Goal: Task Accomplishment & Management: Complete application form

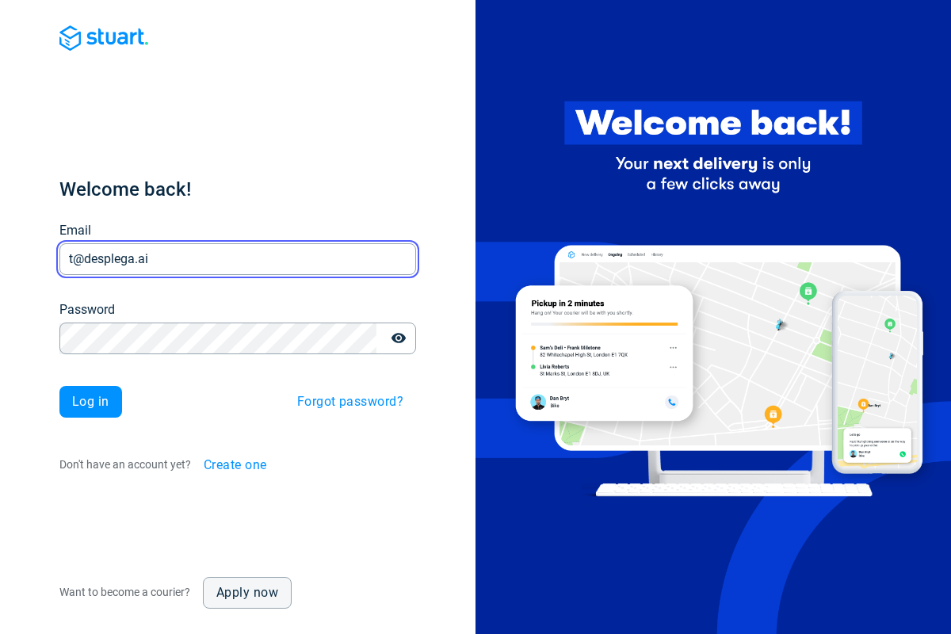
type input "t@desplega.ai"
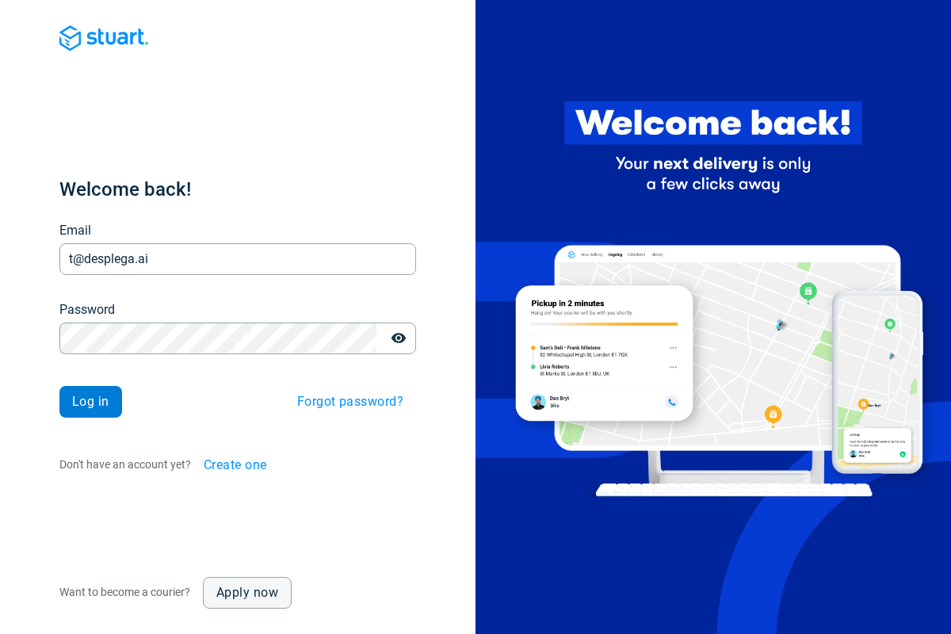
click at [90, 402] on span "Log in" at bounding box center [90, 402] width 37 height 13
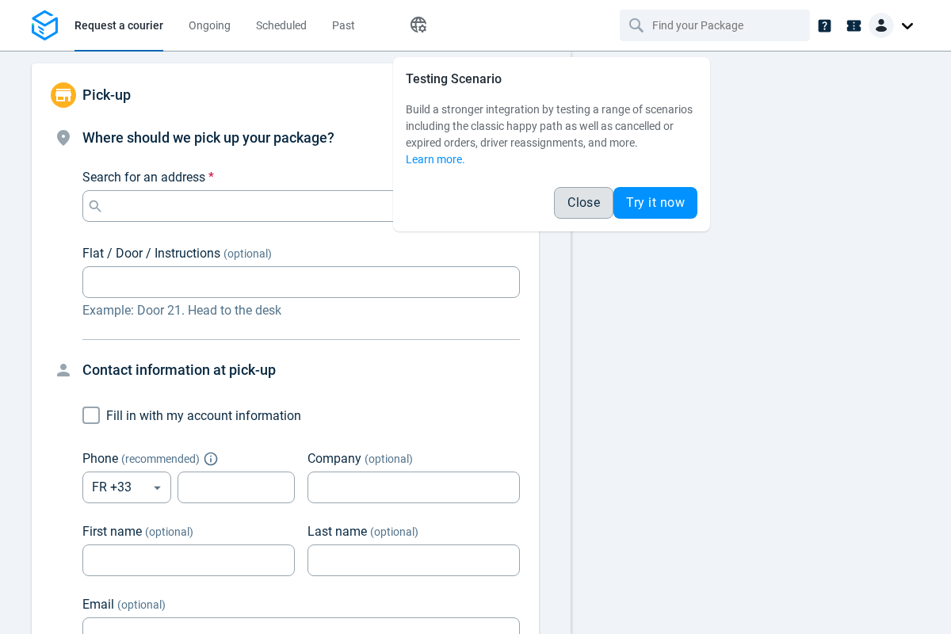
click at [583, 203] on span "Close" at bounding box center [584, 203] width 33 height 13
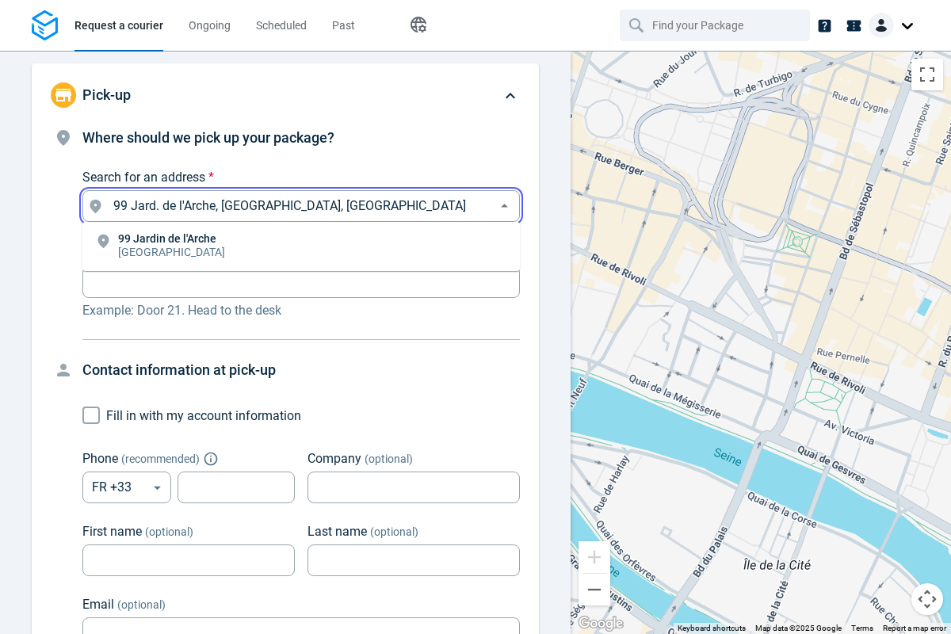
click at [301, 247] on li "[STREET_ADDRESS]" at bounding box center [301, 246] width 438 height 36
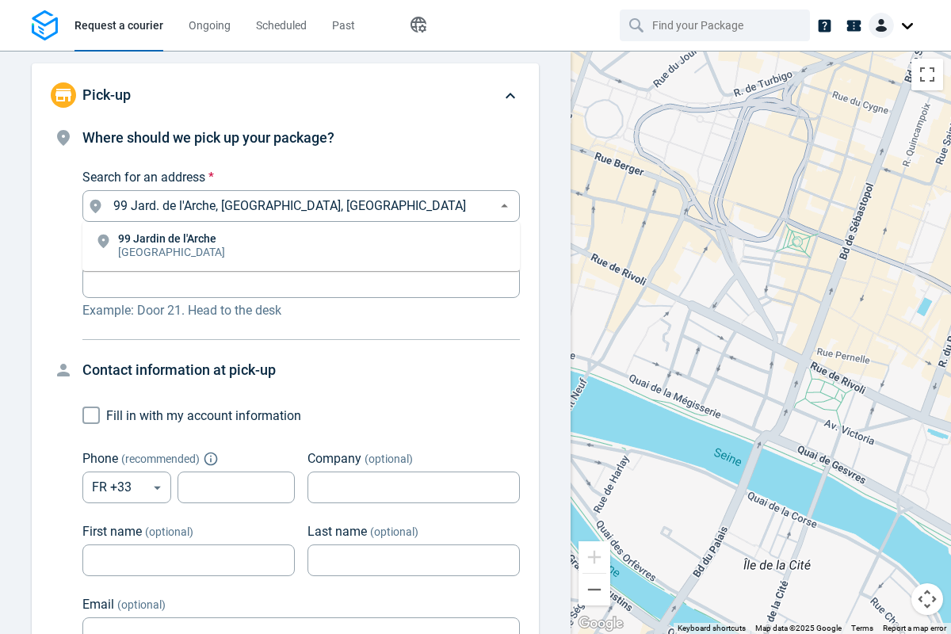
type input "99 Jard. de l'Arche, [GEOGRAPHIC_DATA], [GEOGRAPHIC_DATA]"
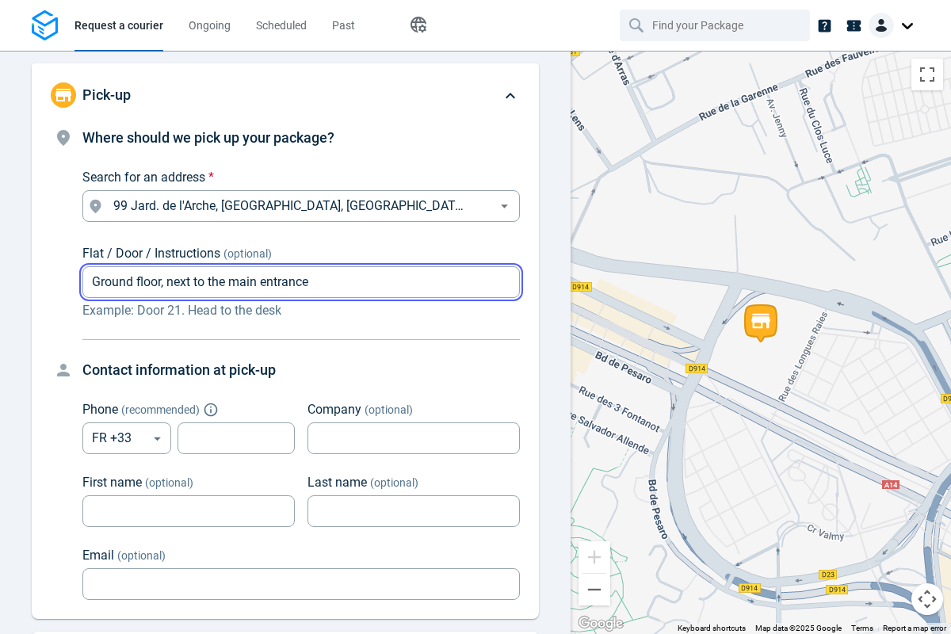
type input "Ground floor, next to the main entrance"
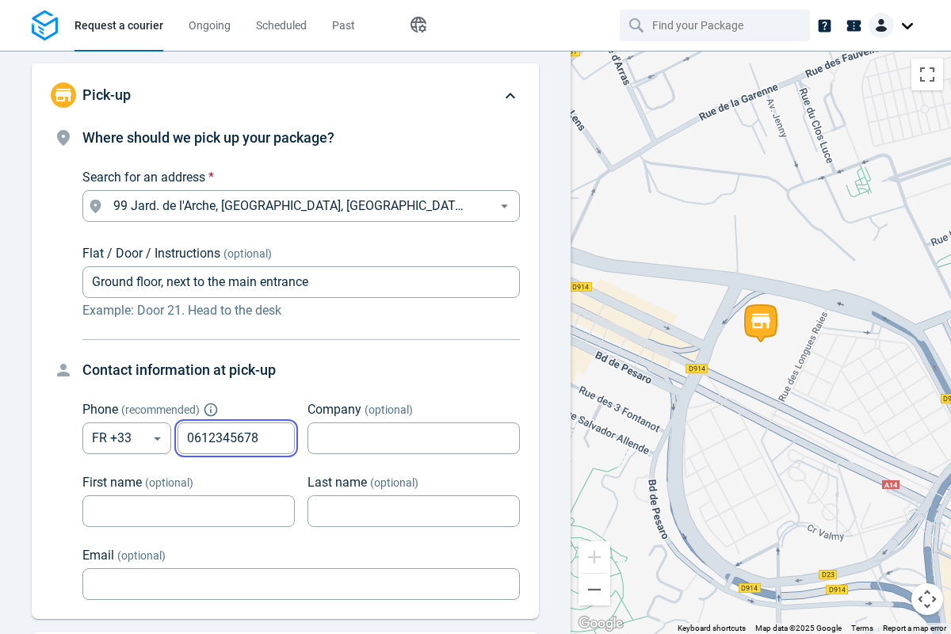
type input "0612345678"
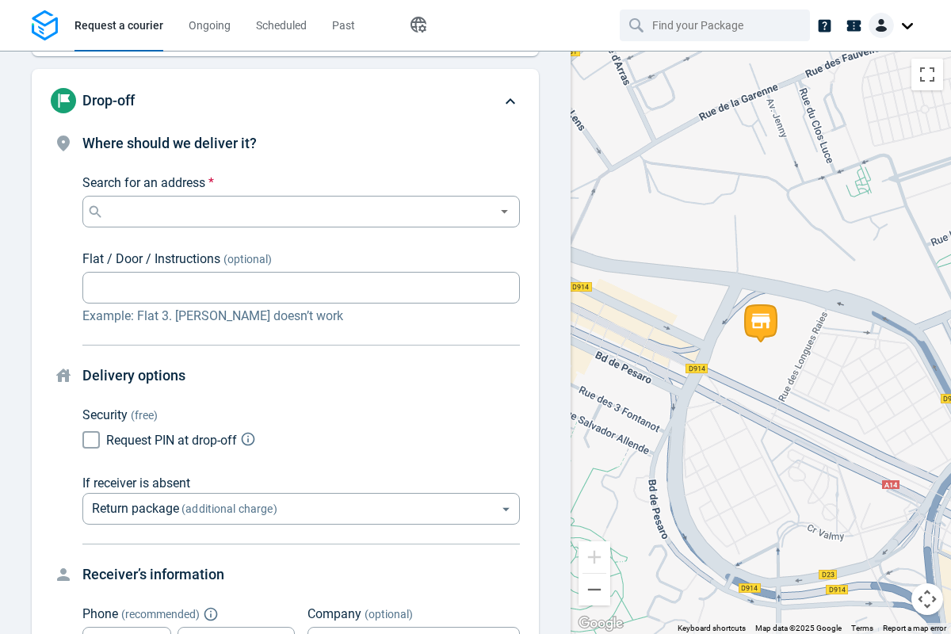
scroll to position [174, 0]
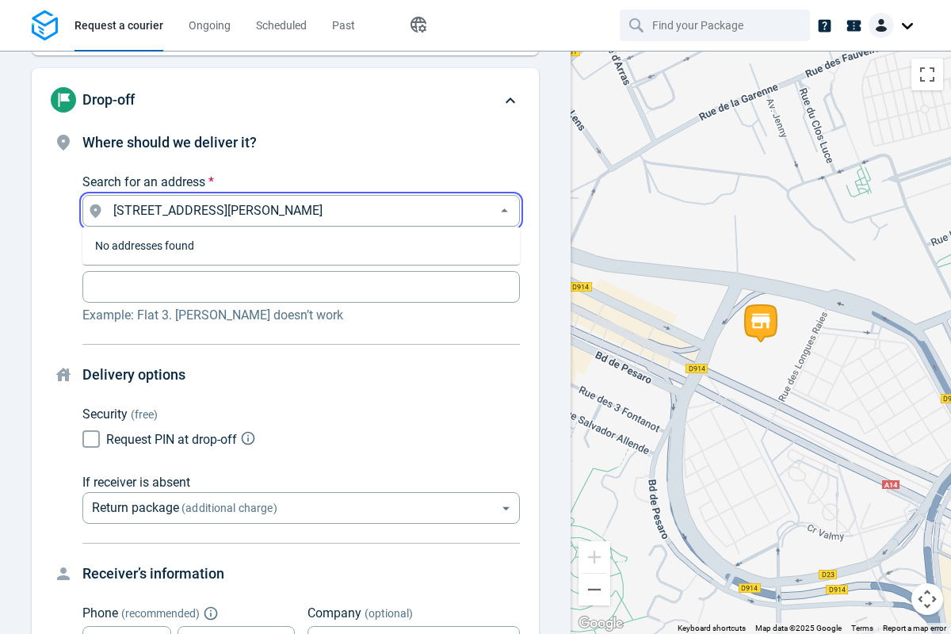
type input "[STREET_ADDRESS][PERSON_NAME]"
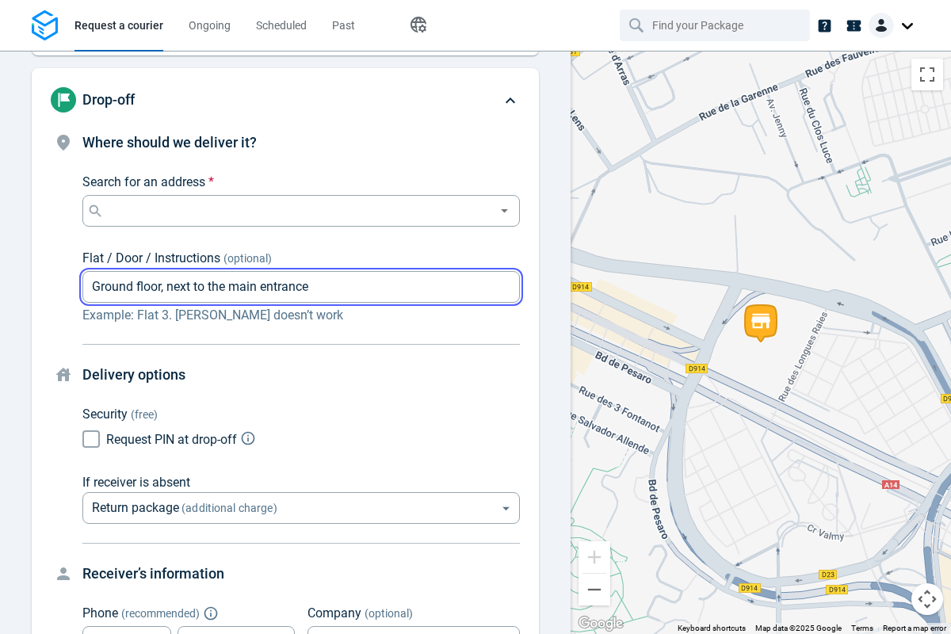
type input "Ground floor, next to the main entrance"
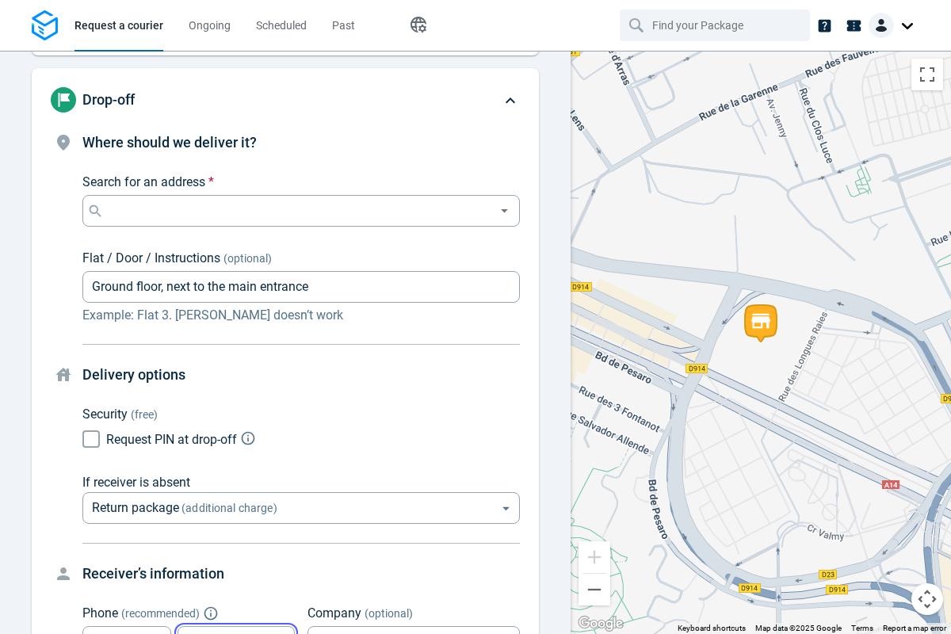
scroll to position [189, 0]
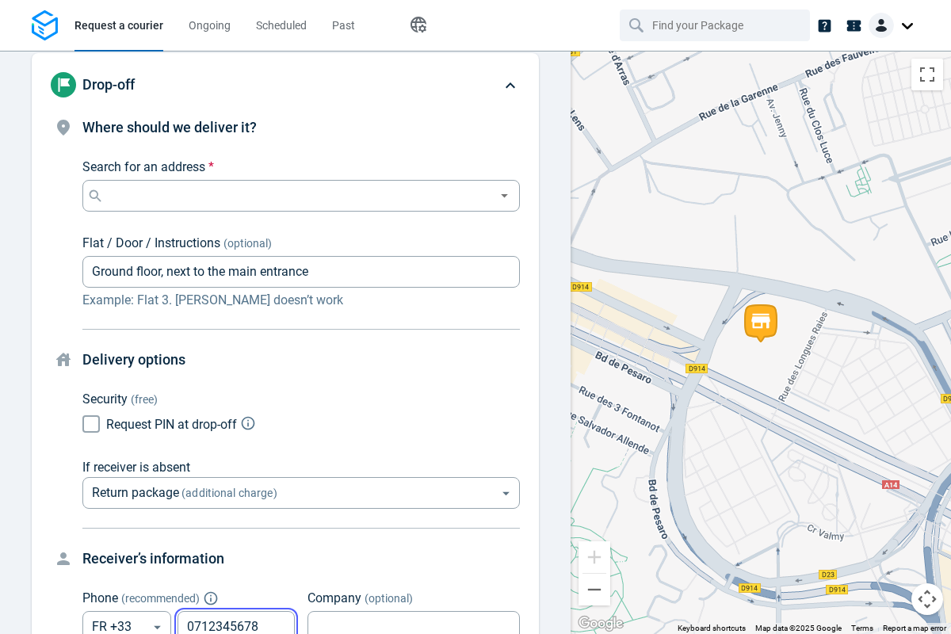
type input "0712345678"
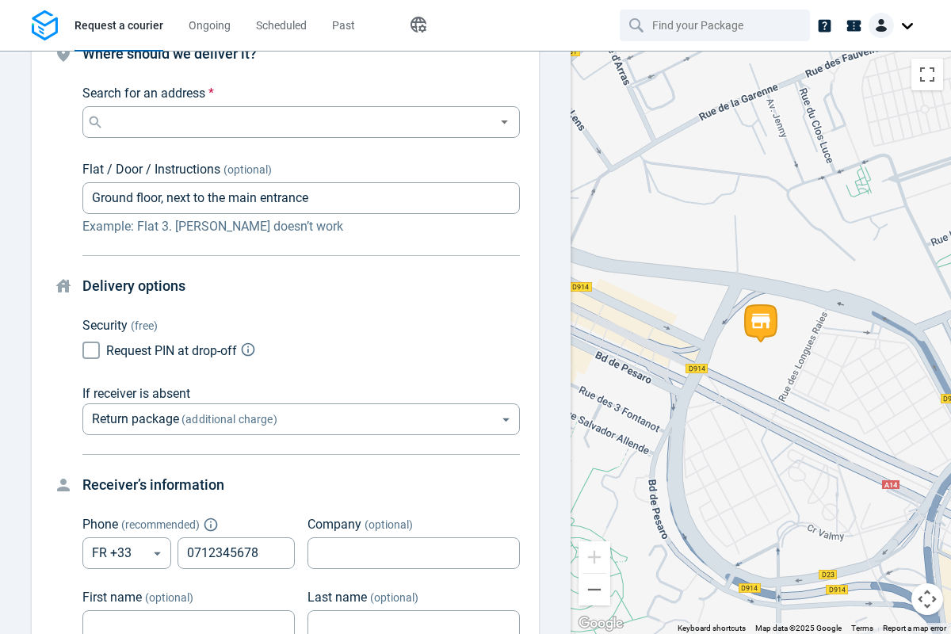
scroll to position [335, 0]
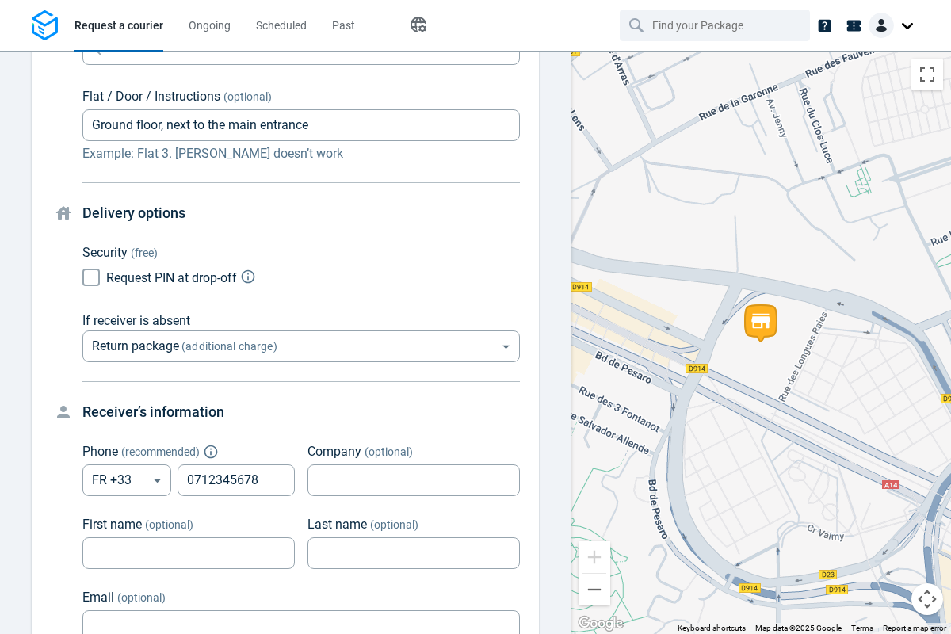
click at [301, 342] on body "Request a courier Ongoing Scheduled Past Happy Path Pick-up 99 Jard. de l'Arche…" at bounding box center [475, 317] width 951 height 634
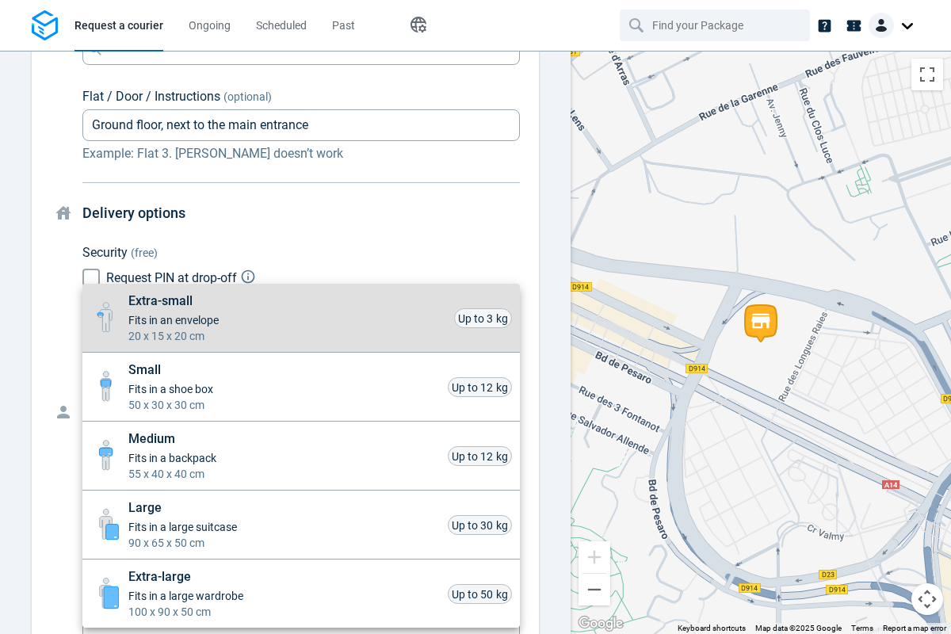
scroll to position [750, 0]
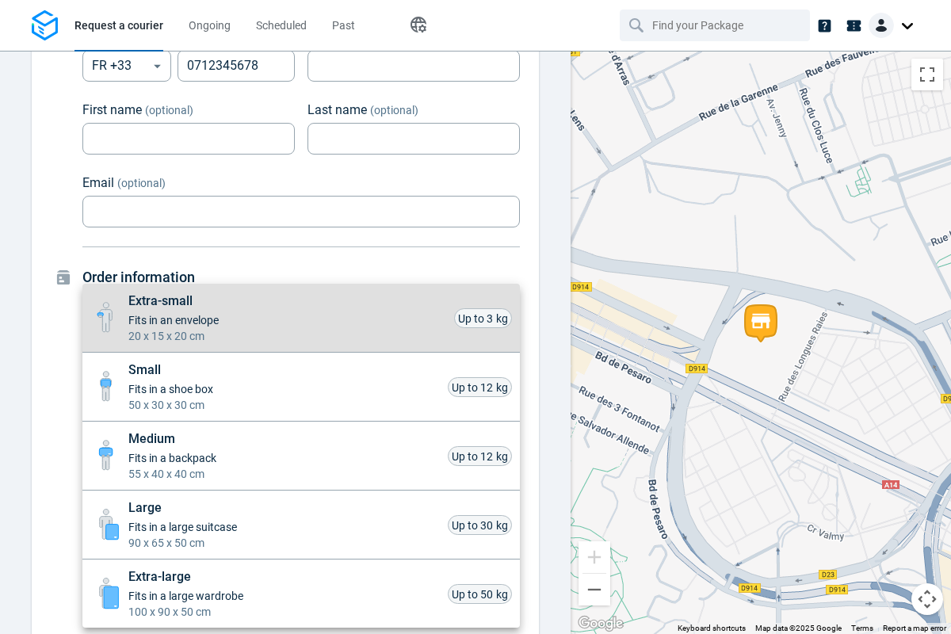
click at [301, 318] on li "Extra-small Fits in an envelope 20 x 15 x 20 cm Up to 3 kg" at bounding box center [301, 318] width 438 height 69
type input "xsmall"
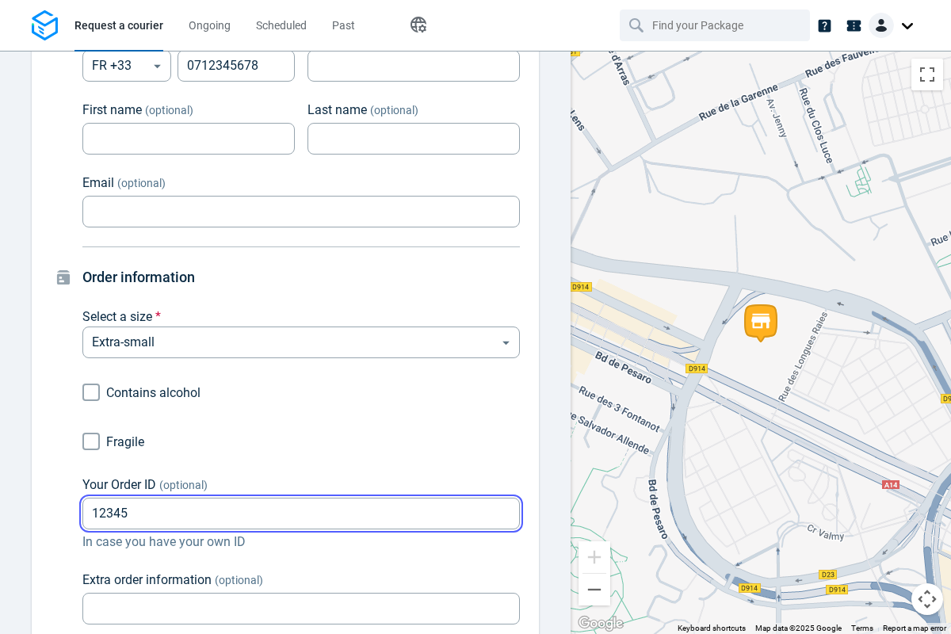
type input "12345"
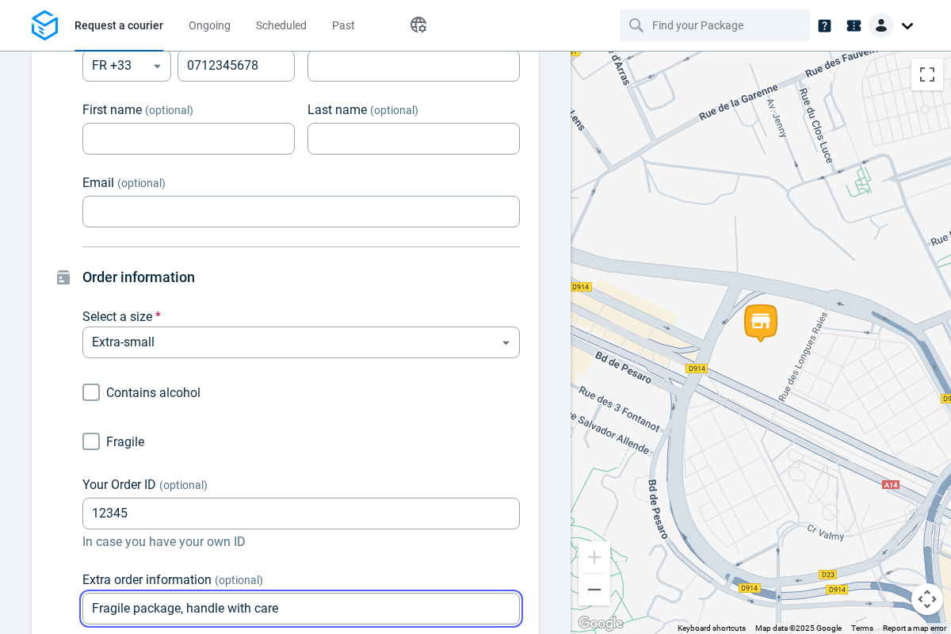
type input "Fragile package, handle with care"
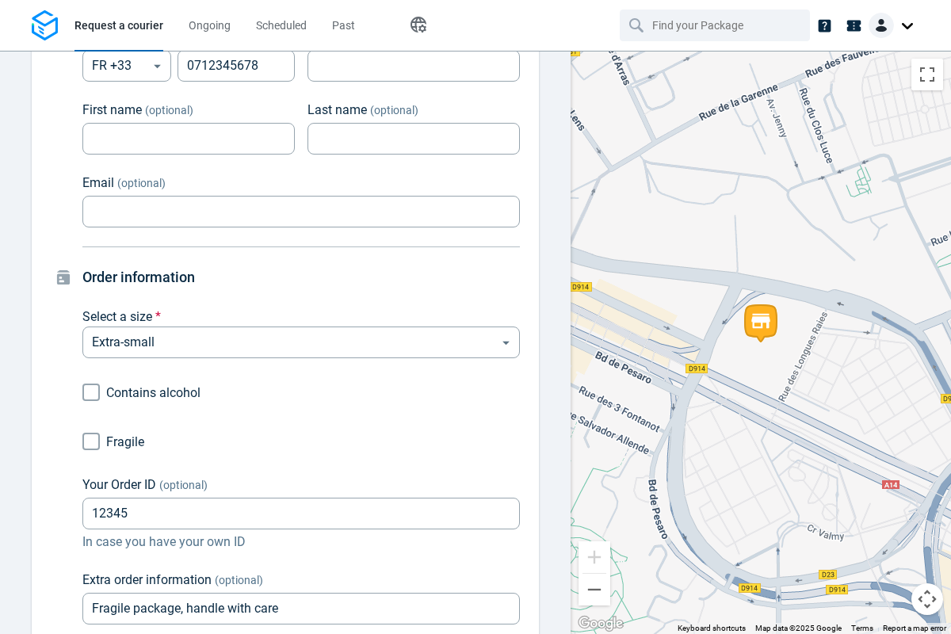
click at [91, 442] on input "Fragile" at bounding box center [91, 441] width 30 height 30
checkbox input "true"
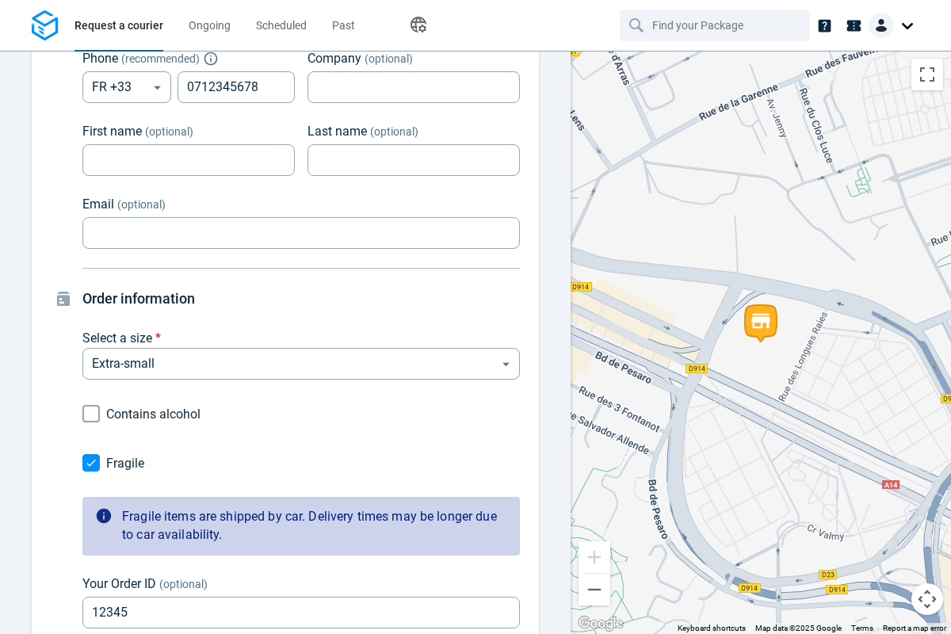
scroll to position [1402, 0]
